Goal: Use online tool/utility: Utilize a website feature to perform a specific function

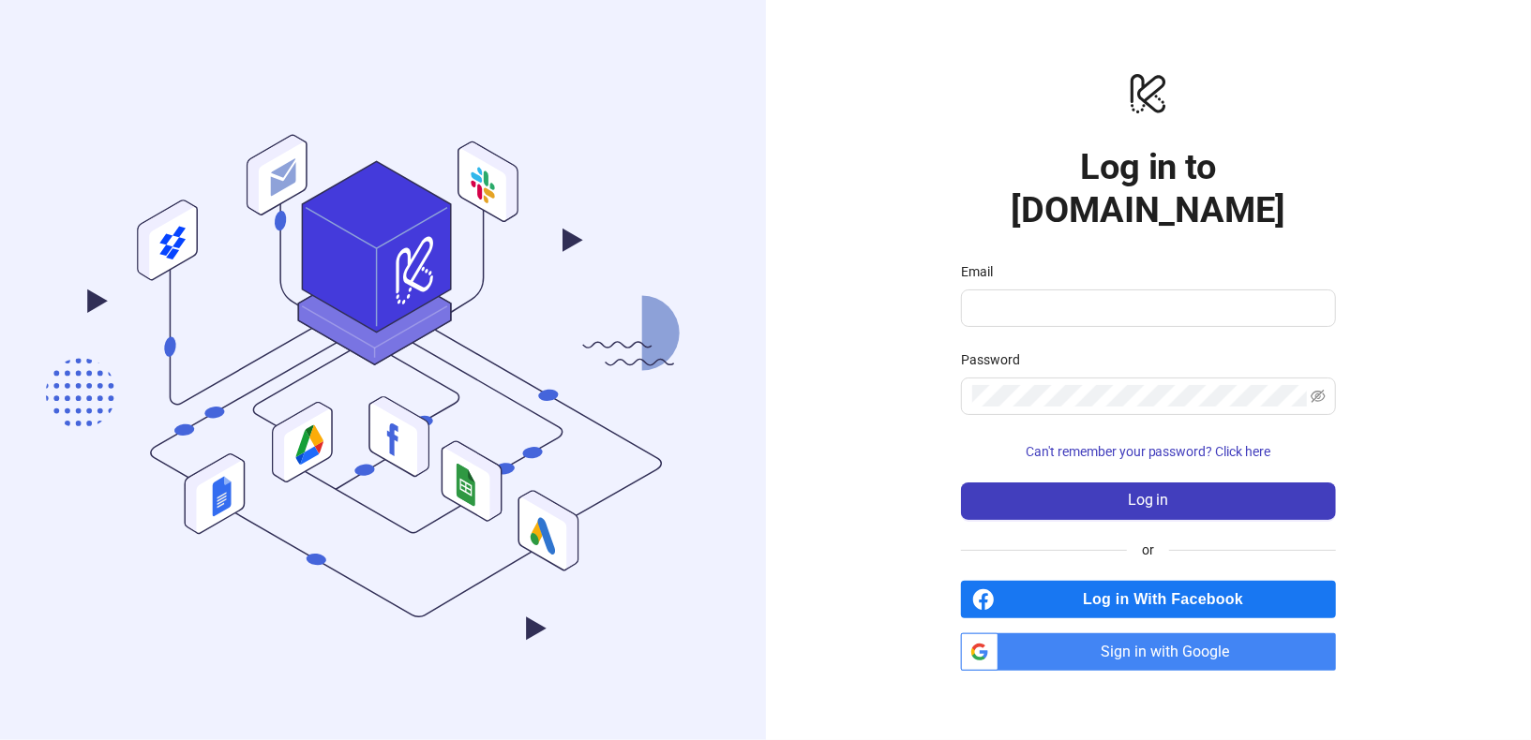
click at [1147, 640] on span "Sign in with Google" at bounding box center [1171, 652] width 330 height 37
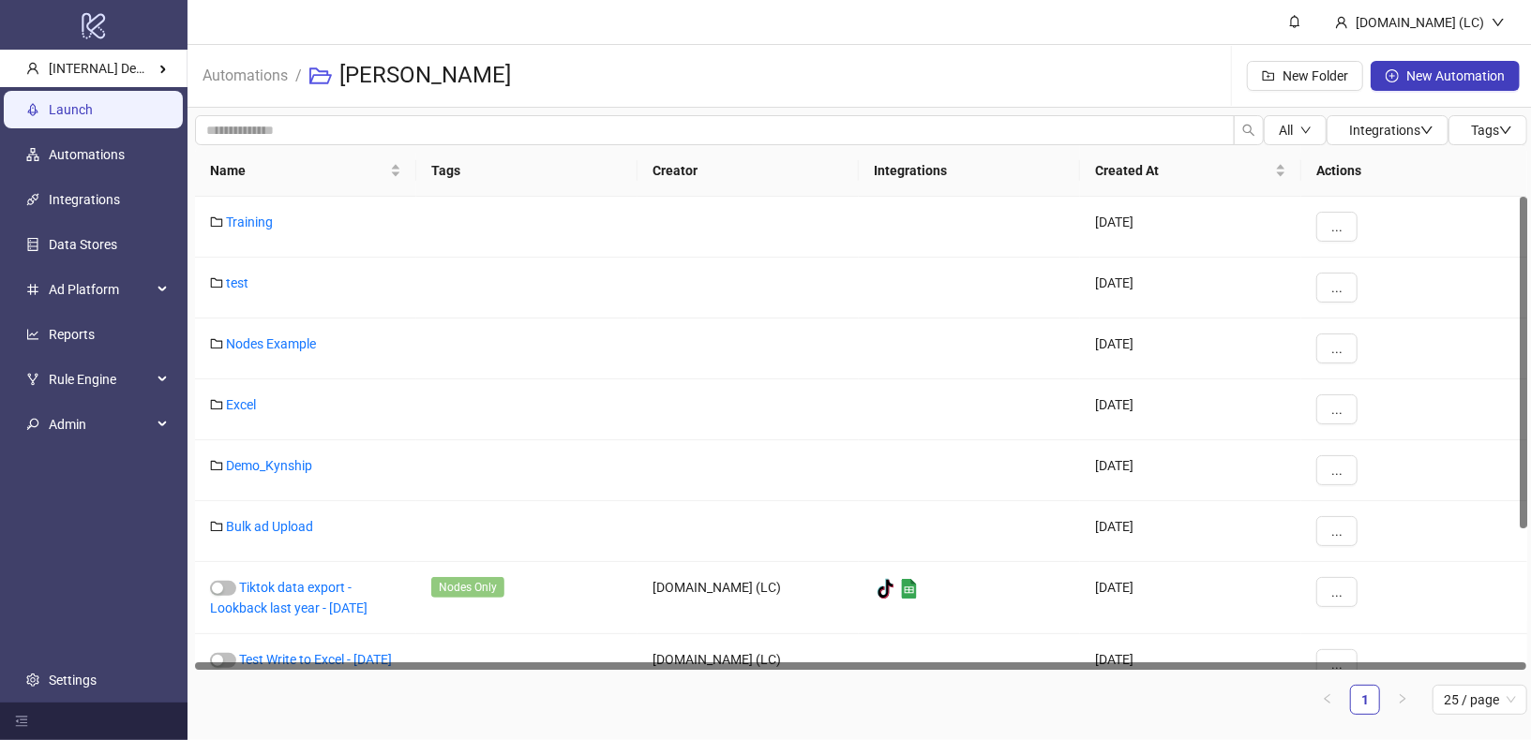
click at [93, 115] on link "Launch" at bounding box center [71, 109] width 44 height 15
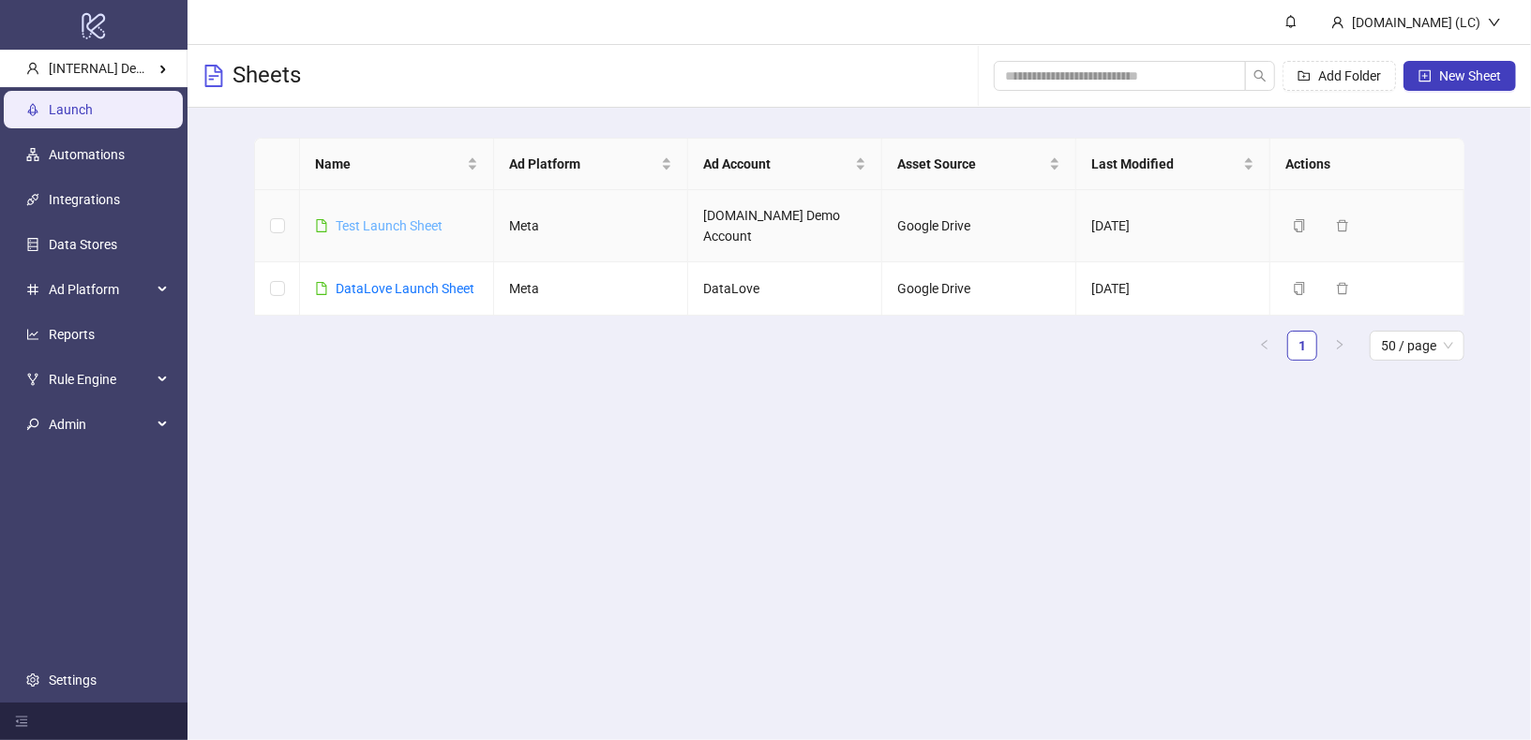
click at [421, 218] on link "Test Launch Sheet" at bounding box center [389, 225] width 107 height 15
